Goal: Information Seeking & Learning: Learn about a topic

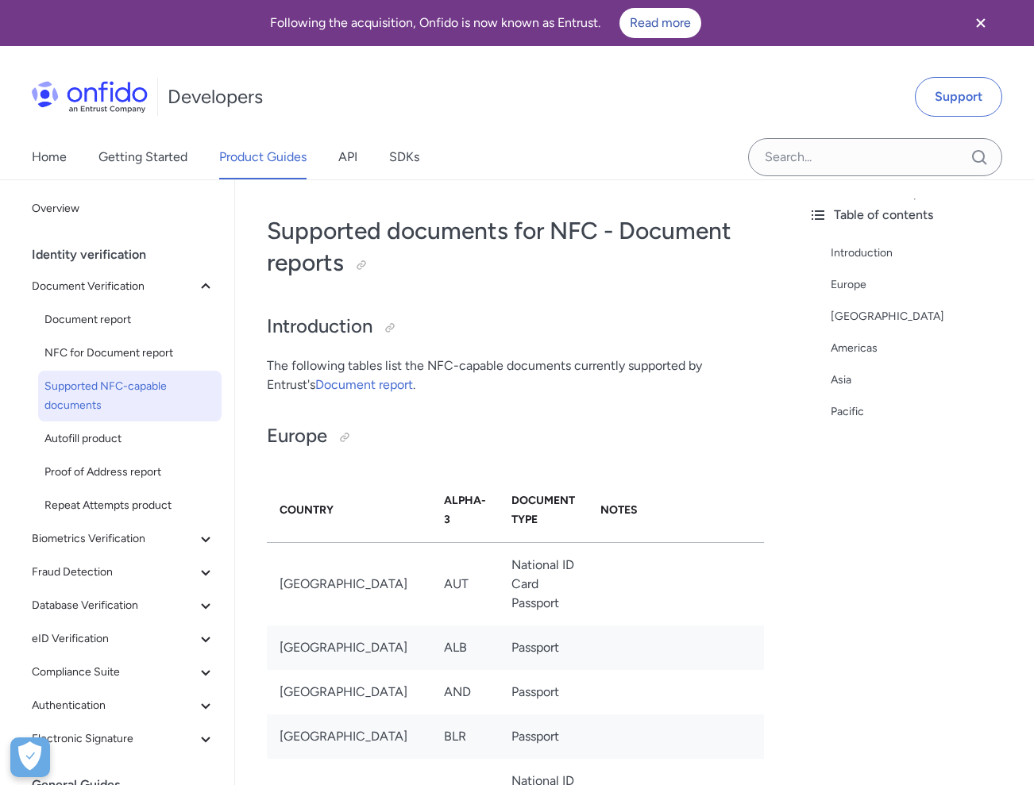
click at [1032, 385] on div "Table of contents Introduction [GEOGRAPHIC_DATA] [GEOGRAPHIC_DATA] [GEOGRAPHIC_…" at bounding box center [915, 512] width 238 height 665
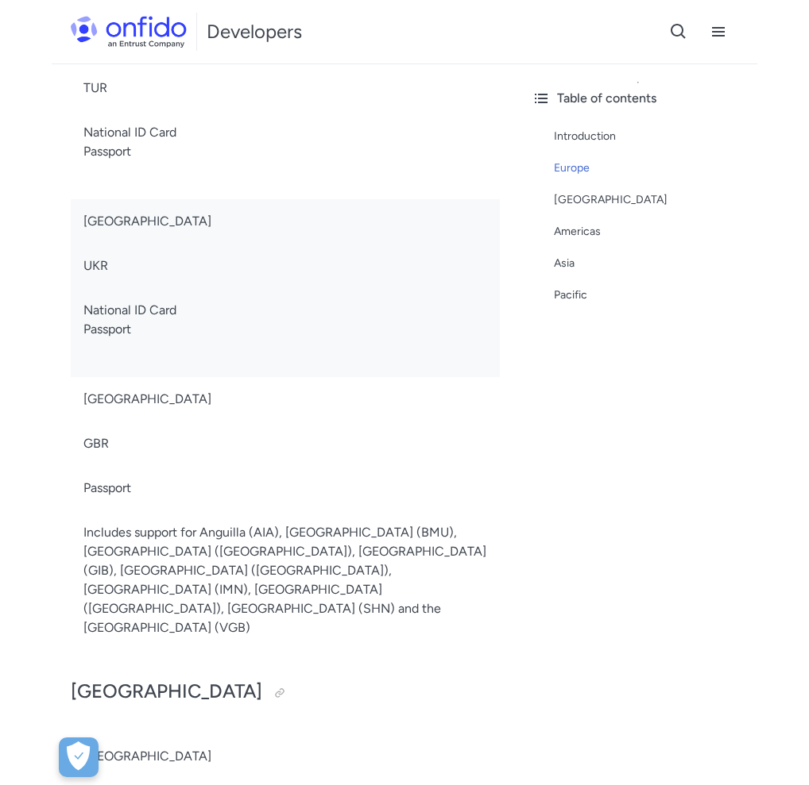
scroll to position [7609, 0]
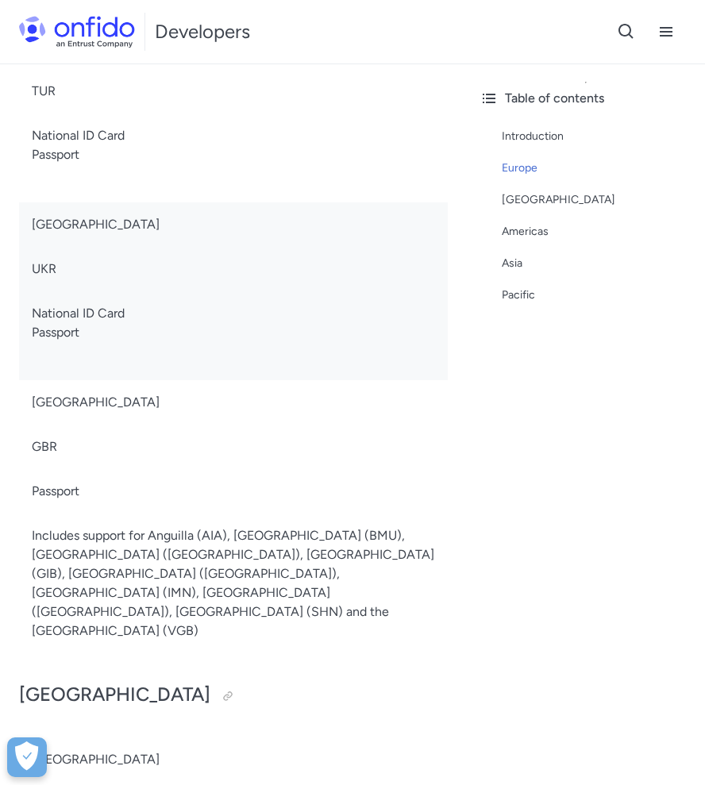
click at [90, 469] on td "Passport" at bounding box center [233, 491] width 429 height 44
click at [704, 315] on div "Table of contents Introduction [GEOGRAPHIC_DATA] [GEOGRAPHIC_DATA] [GEOGRAPHIC_…" at bounding box center [586, 425] width 238 height 722
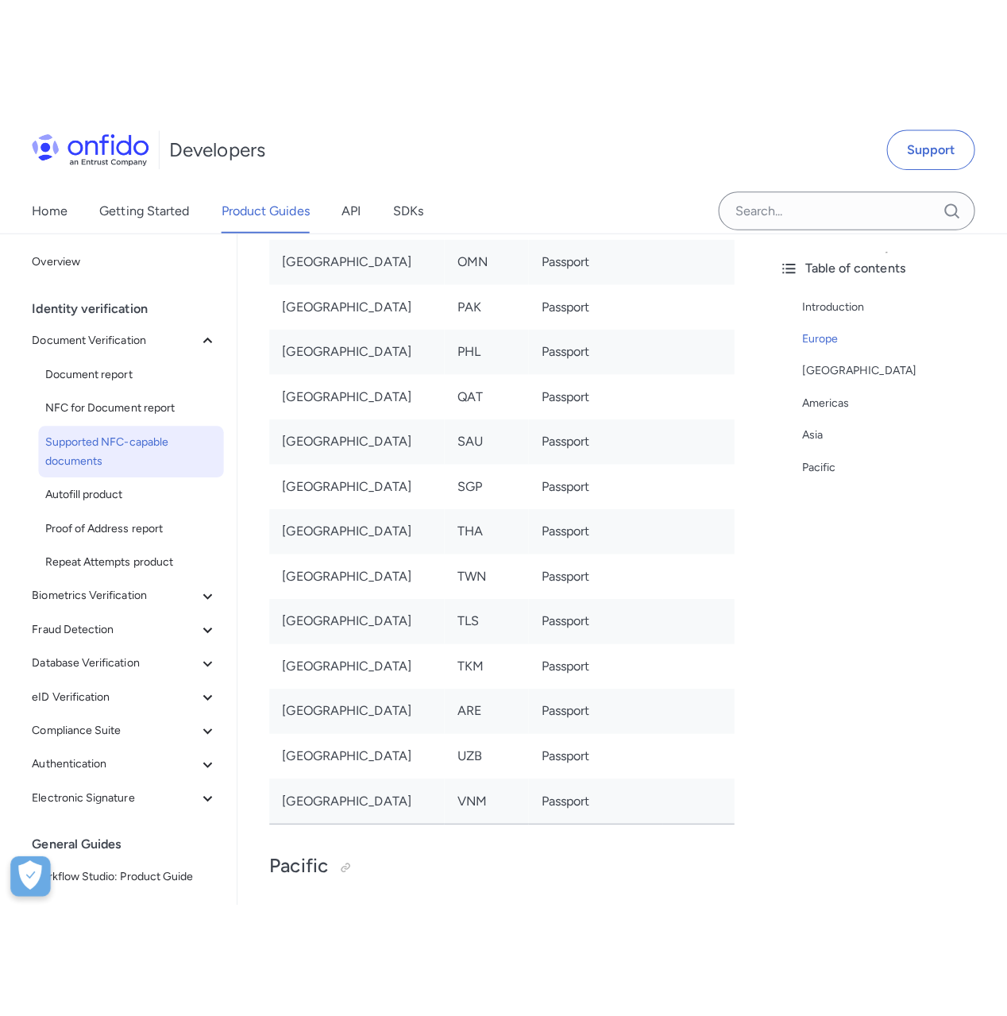
scroll to position [3407, 0]
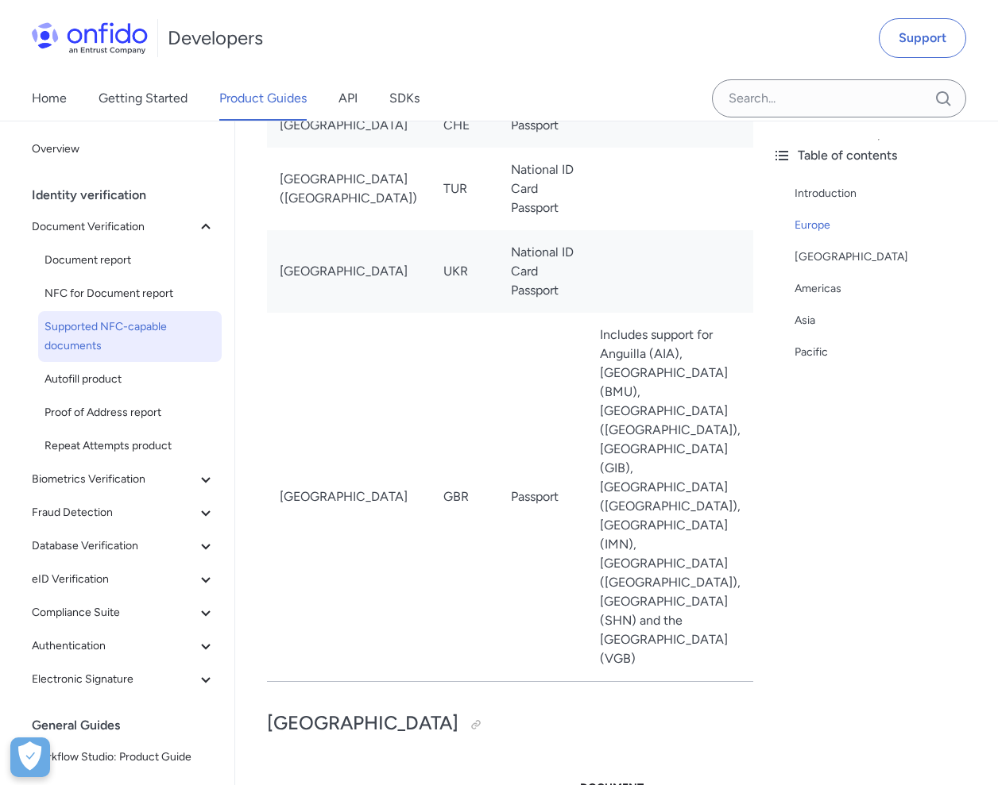
click at [595, 375] on td "Includes support for Anguilla (AIA), [GEOGRAPHIC_DATA] (BMU), [GEOGRAPHIC_DATA]…" at bounding box center [670, 497] width 166 height 369
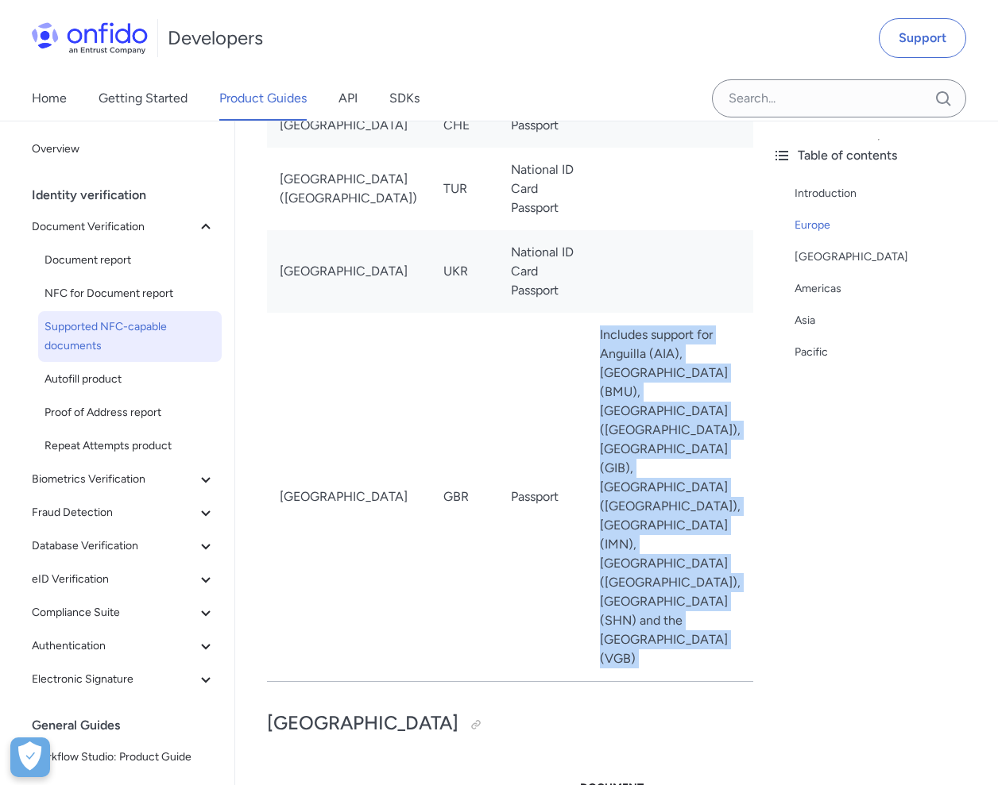
click at [595, 375] on td "Includes support for Anguilla (AIA), [GEOGRAPHIC_DATA] (BMU), [GEOGRAPHIC_DATA]…" at bounding box center [670, 497] width 166 height 369
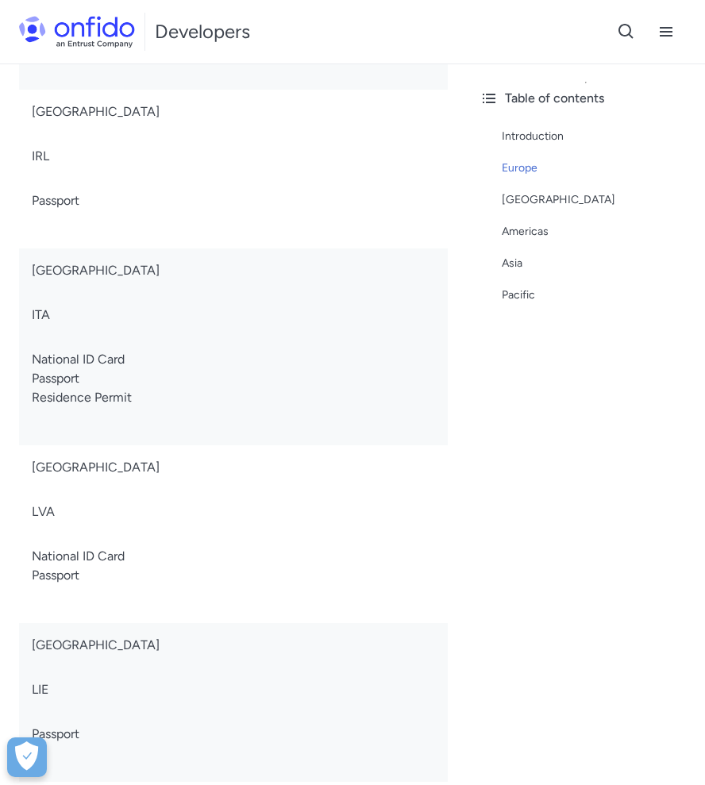
click at [538, 519] on div "Table of contents Introduction [GEOGRAPHIC_DATA] [GEOGRAPHIC_DATA] [GEOGRAPHIC_…" at bounding box center [586, 425] width 238 height 722
click at [540, 584] on div "Table of contents Introduction [GEOGRAPHIC_DATA] [GEOGRAPHIC_DATA] [GEOGRAPHIC_…" at bounding box center [586, 425] width 238 height 722
